Goal: Find specific page/section: Find specific page/section

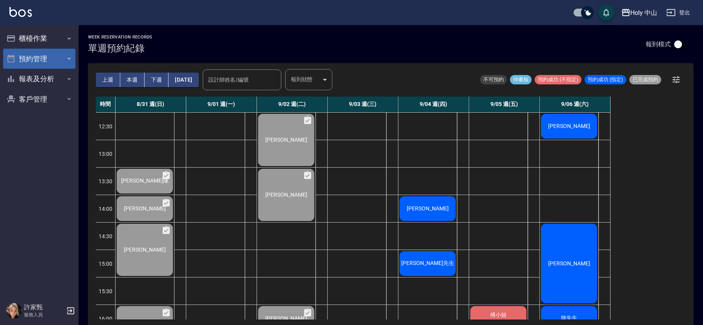
drag, startPoint x: 50, startPoint y: 59, endPoint x: 56, endPoint y: 59, distance: 6.3
click at [56, 59] on button "預約管理" at bounding box center [39, 59] width 72 height 20
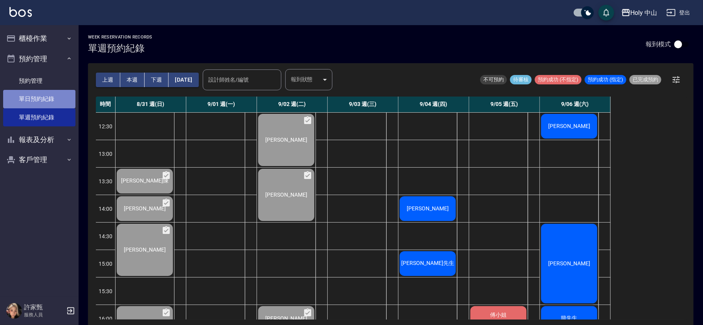
click at [59, 99] on link "單日預約紀錄" at bounding box center [39, 99] width 72 height 18
